Goal: Transaction & Acquisition: Register for event/course

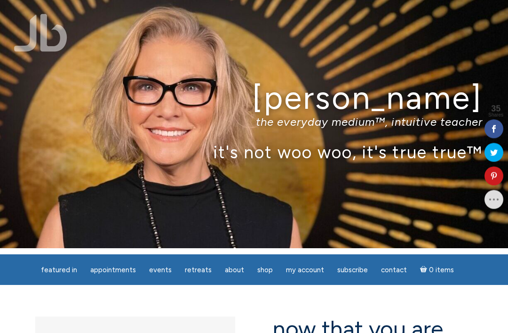
scroll to position [15, 0]
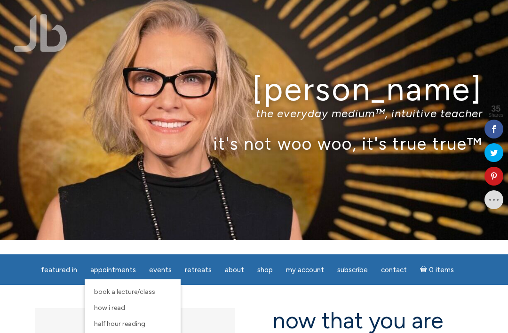
click at [139, 327] on span "Half Hour Reading" at bounding box center [119, 323] width 51 height 8
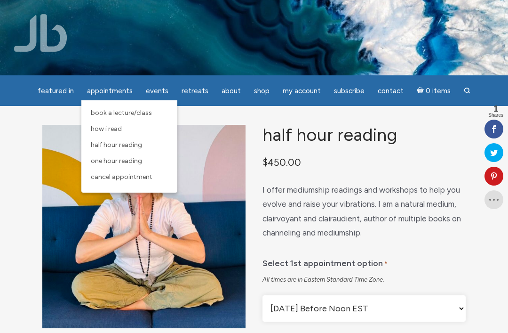
click at [141, 166] on link "One Hour Reading" at bounding box center [129, 161] width 87 height 16
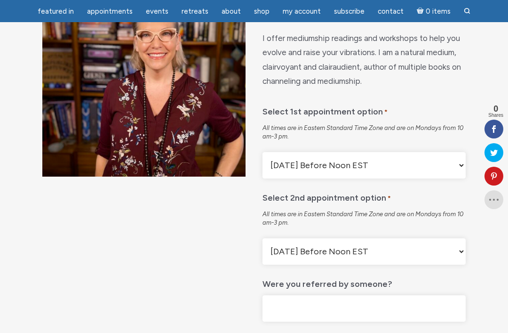
scroll to position [123, 0]
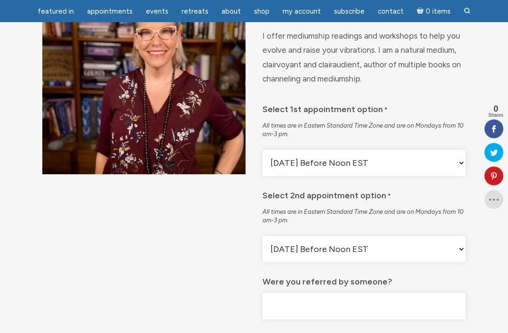
click at [456, 171] on select "[DATE] Before Noon EST [DATE] After Noon EST First Available" at bounding box center [363, 163] width 203 height 26
click at [460, 254] on select "[DATE] Before Noon EST [DATE] After Noon EST First Available" at bounding box center [363, 249] width 203 height 26
click at [457, 171] on select "Monday Before Noon EST Monday After Noon EST First Available" at bounding box center [363, 163] width 203 height 26
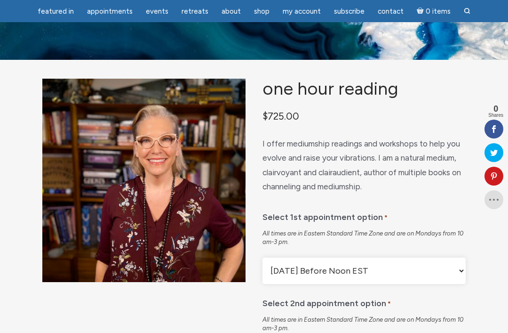
scroll to position [0, 0]
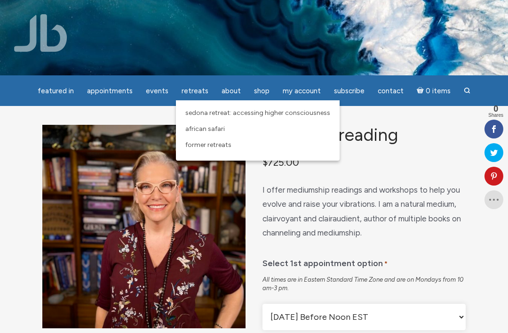
click at [292, 115] on span "Sedona Retreat: Accessing Higher Consciousness" at bounding box center [257, 113] width 145 height 8
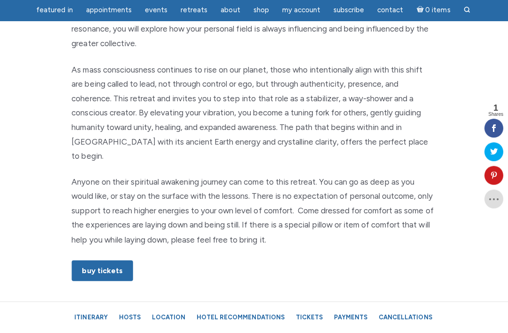
scroll to position [528, 0]
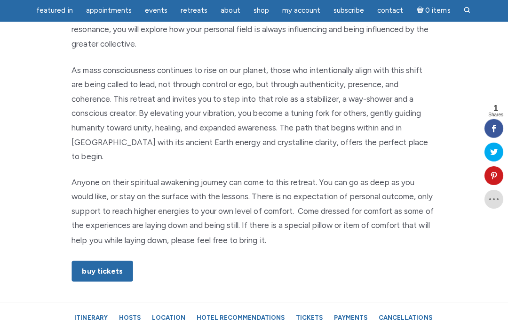
click at [104, 261] on link "Buy Tickets" at bounding box center [103, 271] width 61 height 21
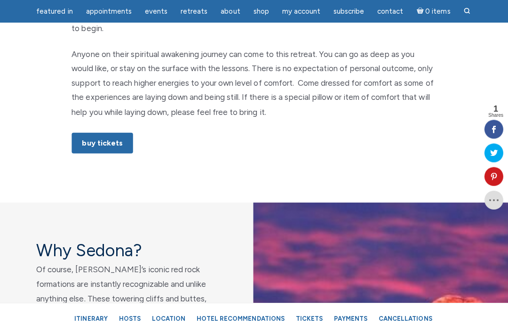
scroll to position [658, 0]
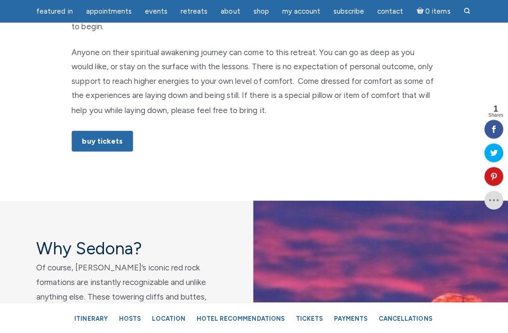
click at [100, 325] on link "Itinerary" at bounding box center [92, 317] width 42 height 16
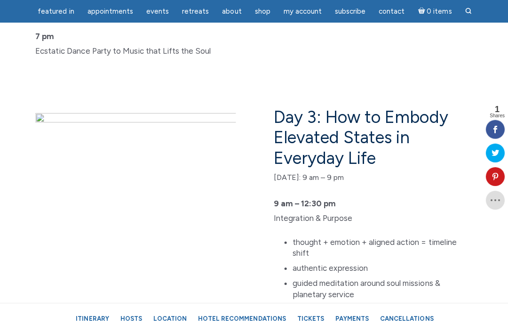
scroll to position [2925, 0]
click at [246, 325] on link "Hotel Recommendations" at bounding box center [241, 317] width 97 height 16
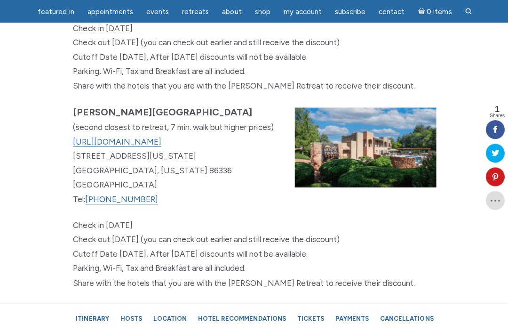
scroll to position [6223, 0]
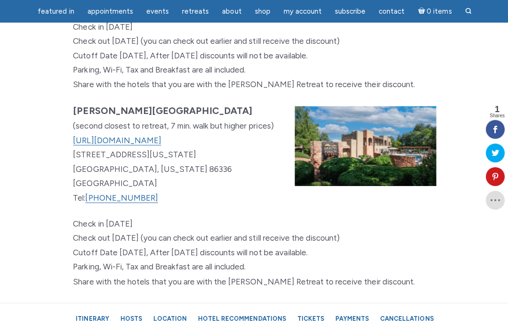
click at [311, 325] on link "Tickets" at bounding box center [310, 317] width 36 height 16
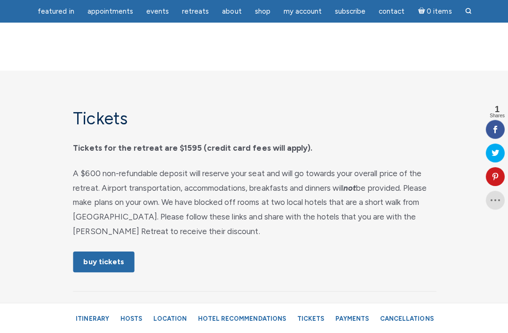
scroll to position [4998, 0]
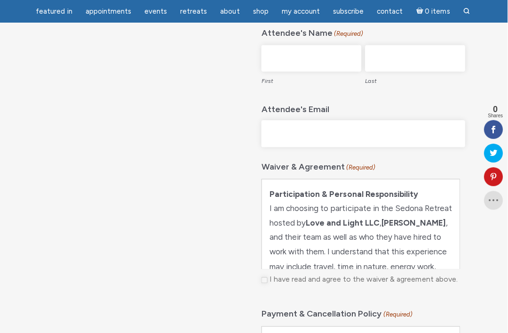
scroll to position [376, 0]
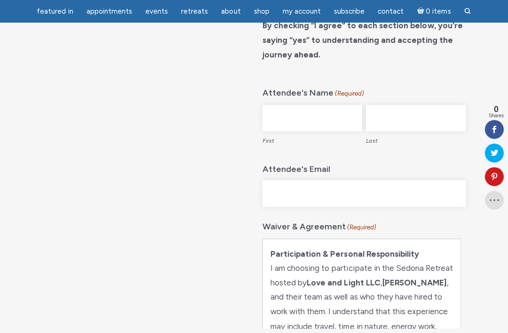
click at [118, 332] on div "Sedona Retreat: Accessing Higher Consciousness Energy If purchasing more than o…" at bounding box center [254, 205] width 508 height 1013
